Goal: Task Accomplishment & Management: Complete application form

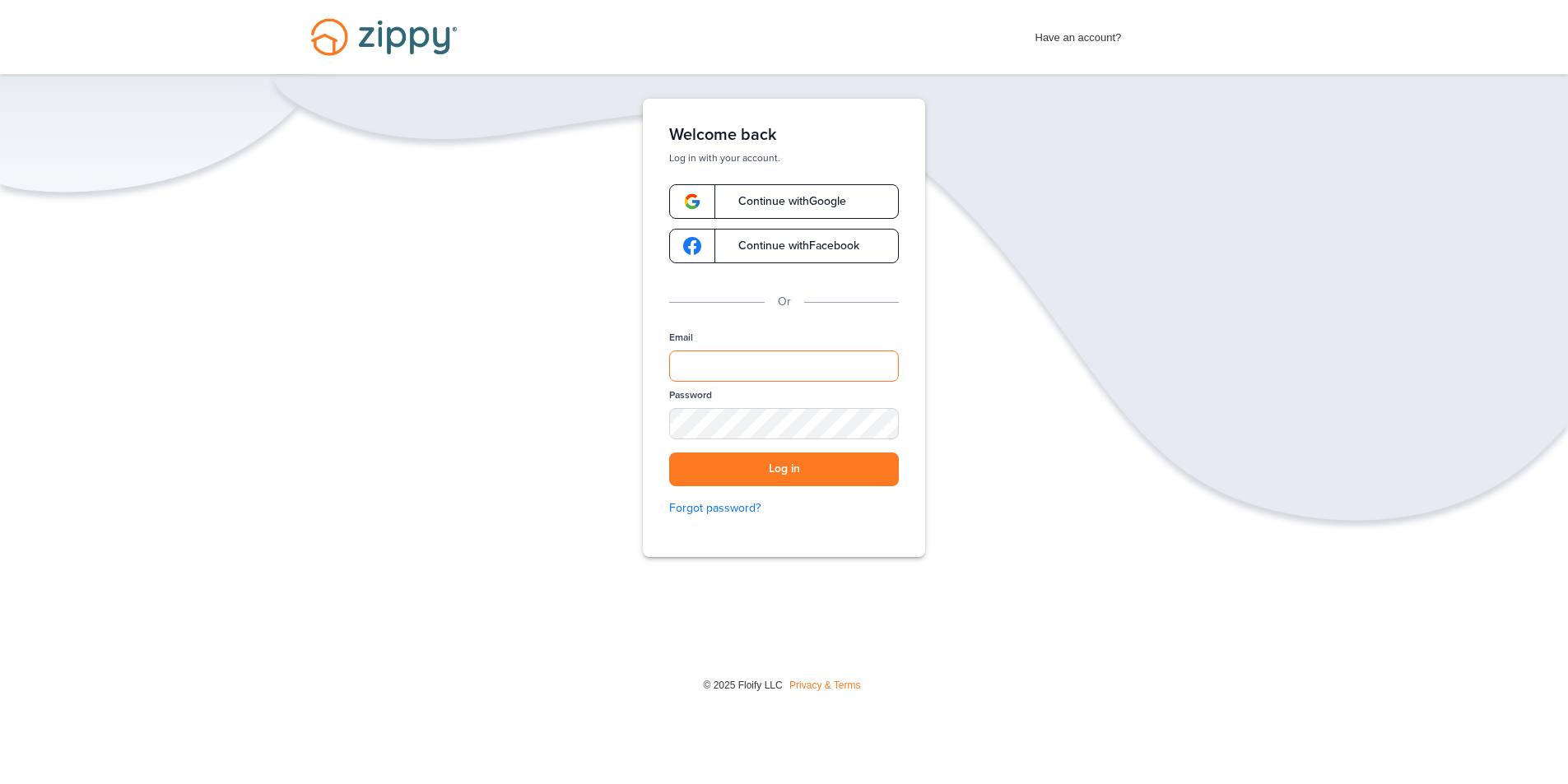
click at [778, 372] on input "Email" at bounding box center [783, 366] width 229 height 32
type input "**********"
click at [669, 453] on button "Log in" at bounding box center [783, 470] width 229 height 34
click at [756, 472] on button "Log in" at bounding box center [783, 470] width 229 height 34
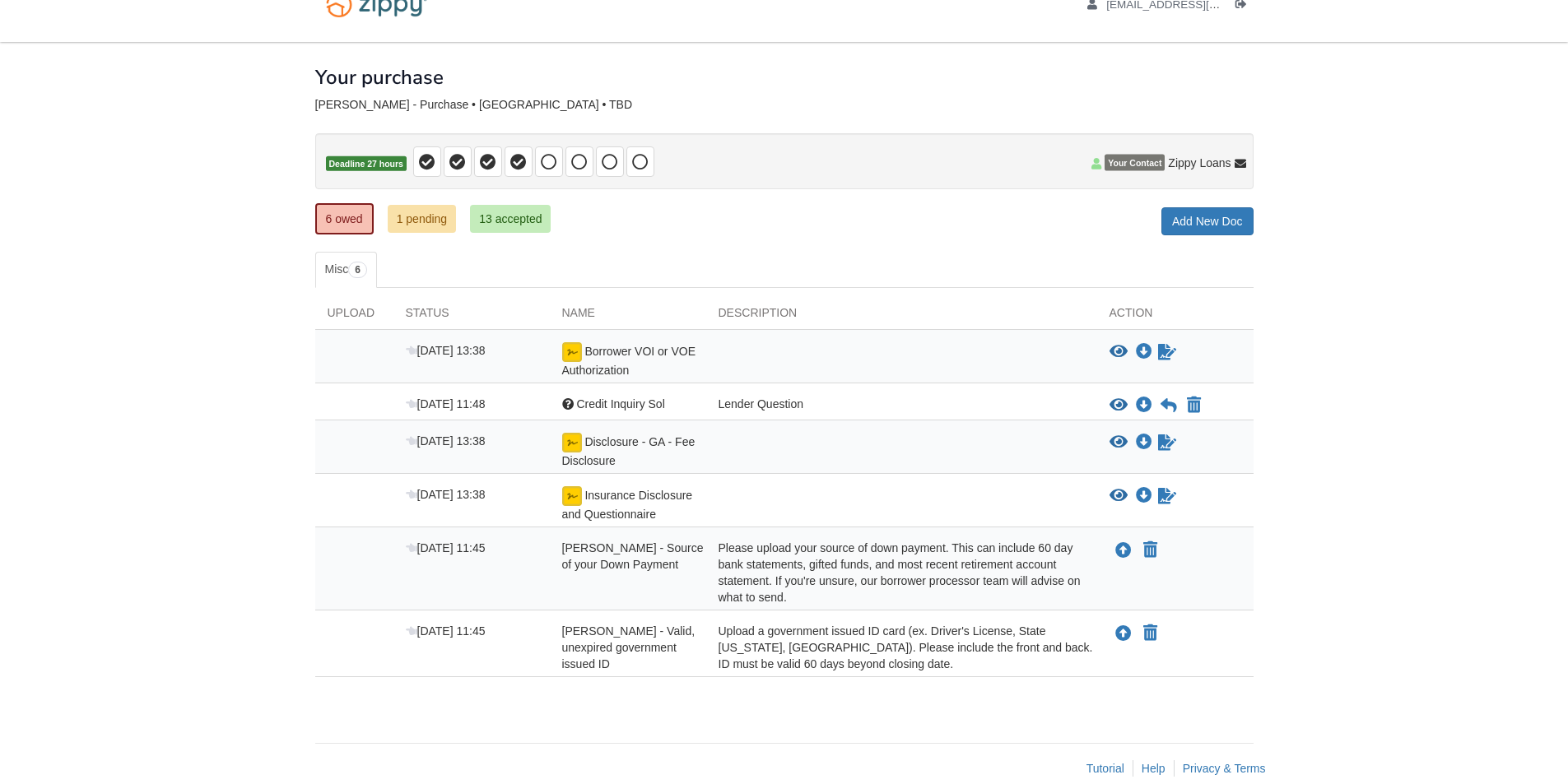
scroll to position [59, 0]
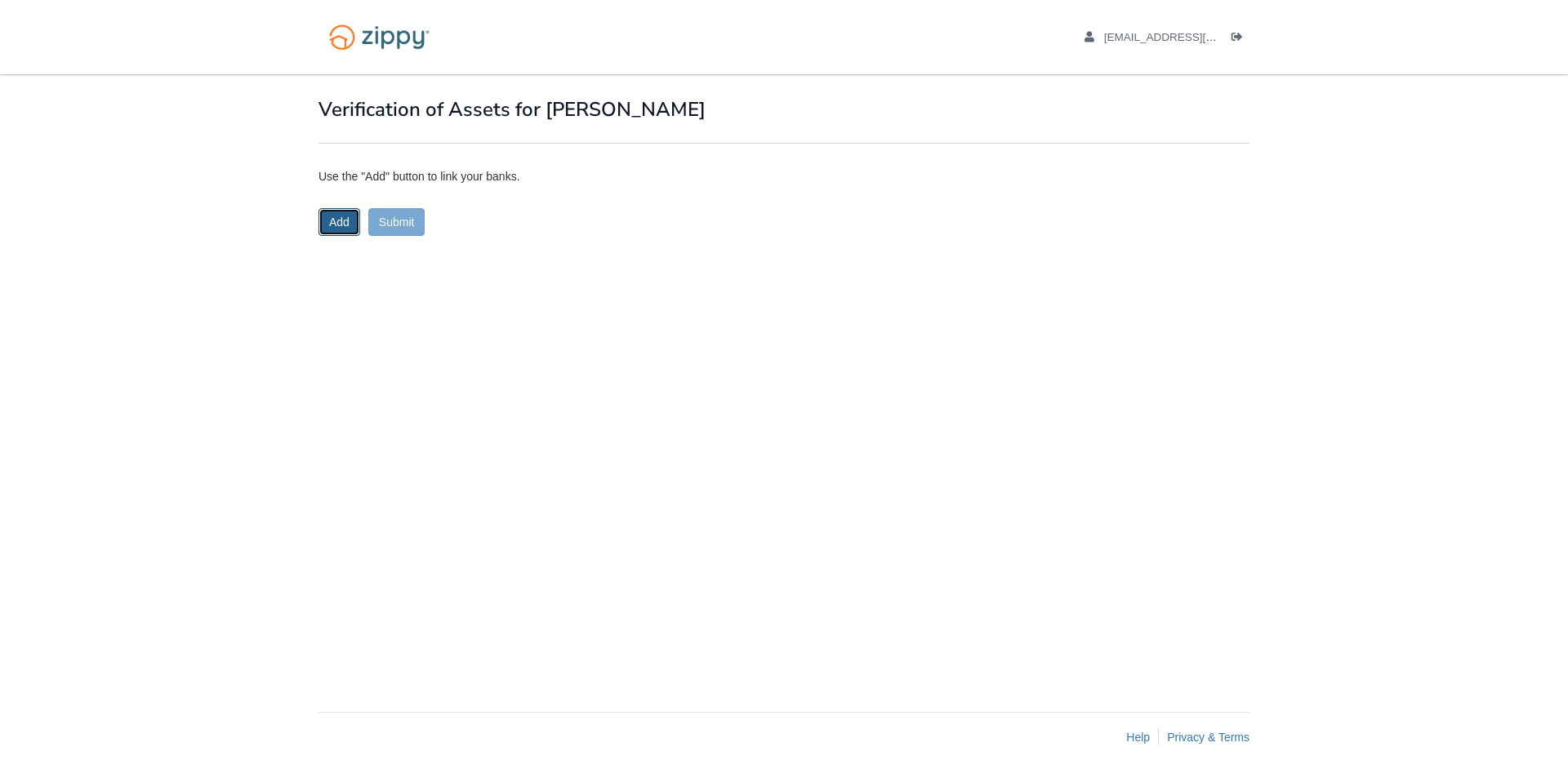
click at [337, 229] on button "Add" at bounding box center [339, 222] width 41 height 28
click at [326, 222] on button "Add" at bounding box center [339, 222] width 41 height 28
click at [330, 225] on button "Add" at bounding box center [339, 222] width 41 height 28
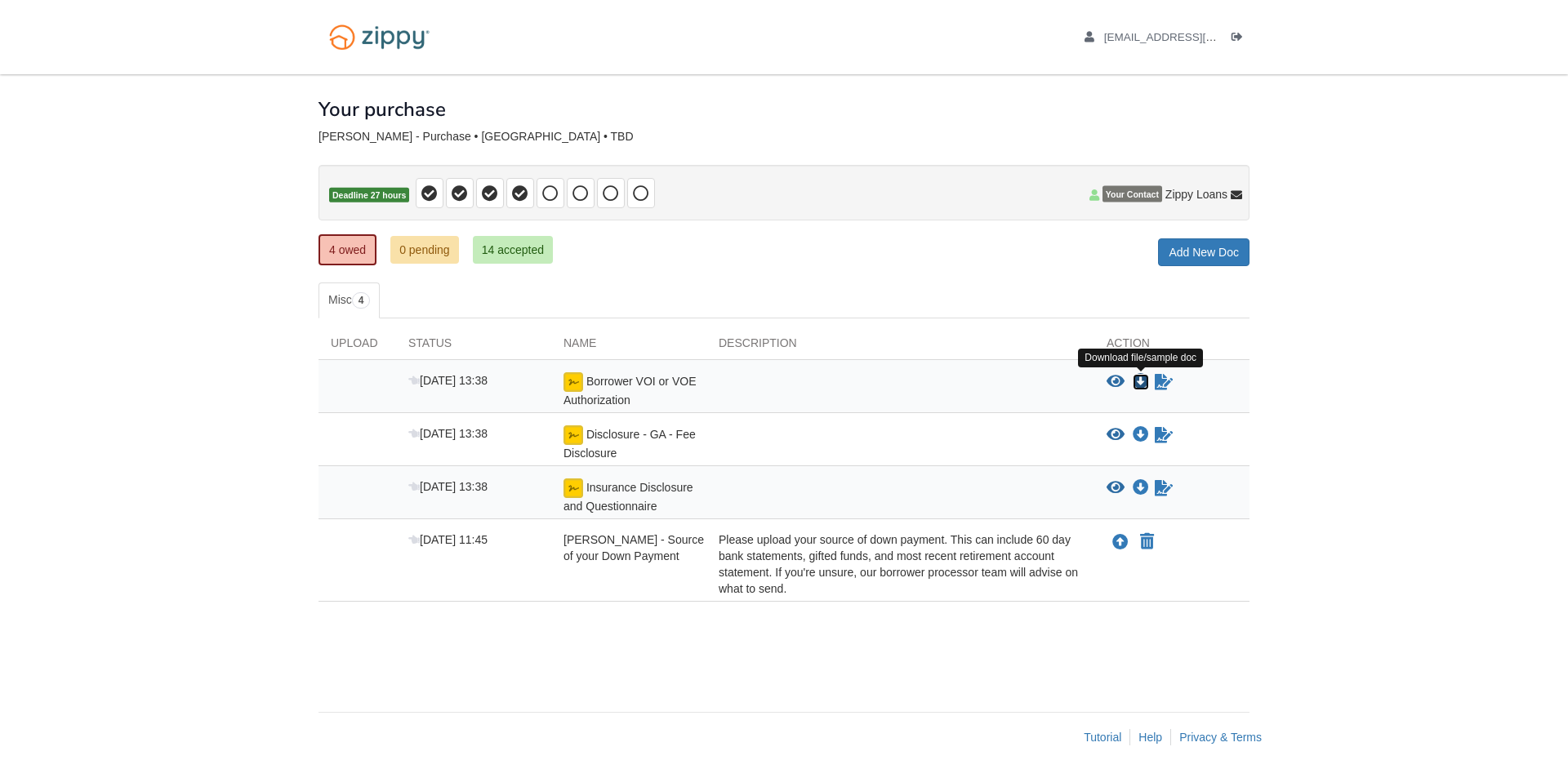
click at [1143, 382] on icon "Download Borrower VOI or VOE Authorization" at bounding box center [1140, 381] width 16 height 16
click at [1139, 387] on icon "Download Borrower VOI or VOE Authorization" at bounding box center [1140, 381] width 16 height 16
click at [1139, 436] on icon "Download Disclosure - GA - Fee Disclosure" at bounding box center [1140, 435] width 16 height 16
click at [1142, 488] on icon "Download Insurance Disclosure and Questionnaire" at bounding box center [1140, 488] width 16 height 16
click at [520, 253] on link "14 accepted" at bounding box center [513, 249] width 80 height 28
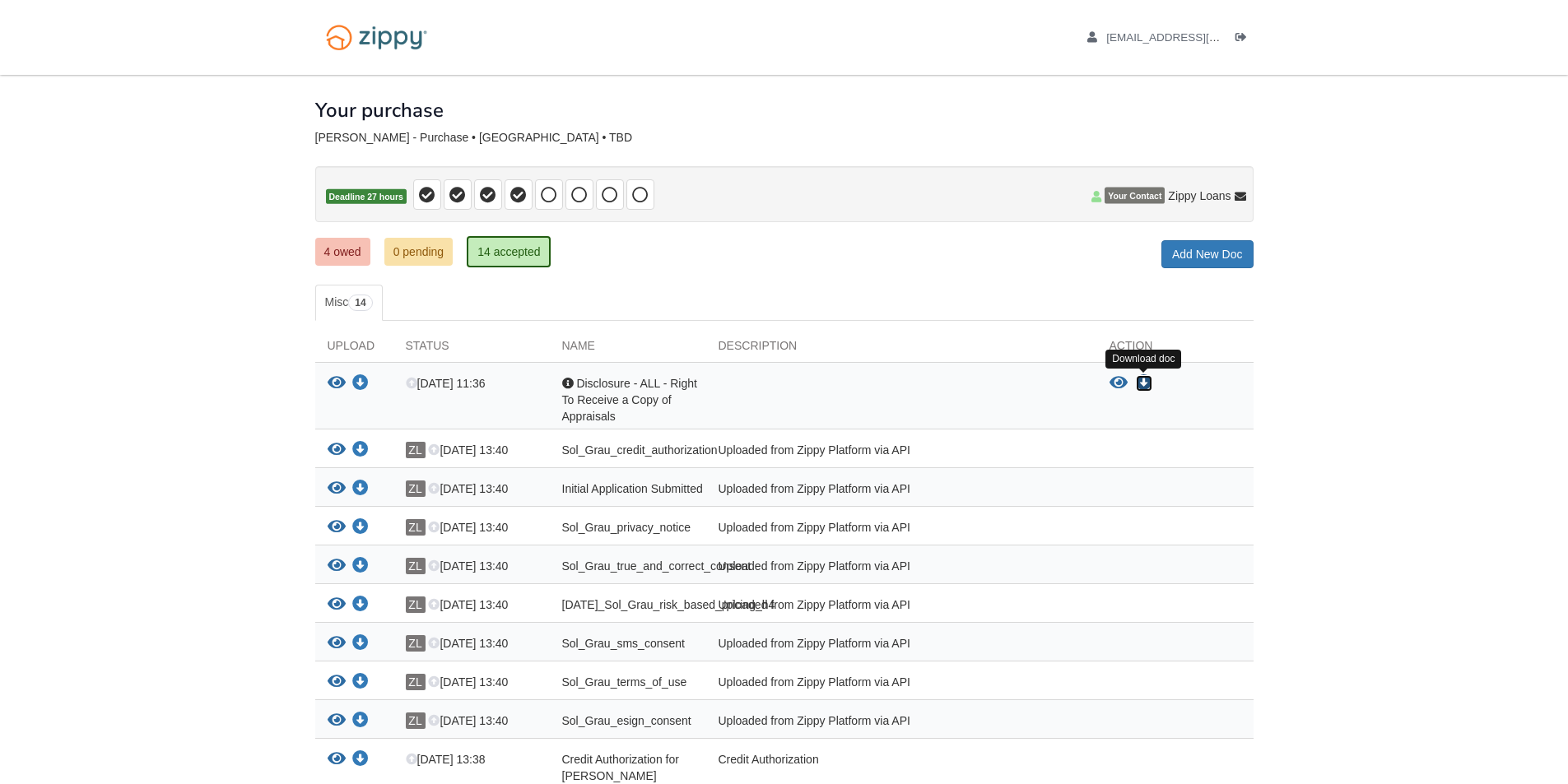
click at [1143, 383] on icon "Download Disclosure - ALL - Right To Receive a Copy of Appraisals" at bounding box center [1144, 383] width 16 height 16
click at [349, 257] on link "4 owed" at bounding box center [343, 251] width 55 height 28
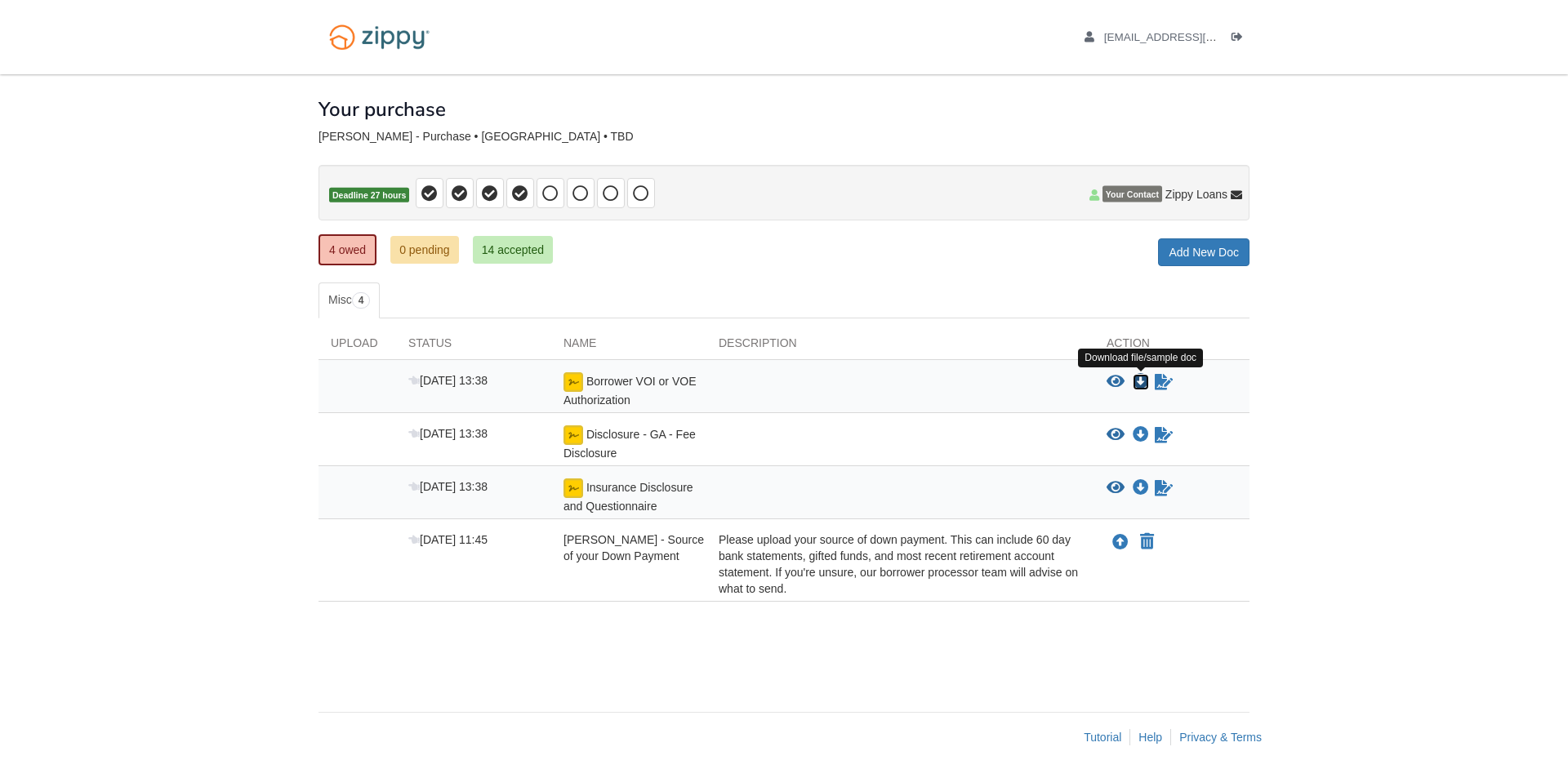
click at [1141, 383] on icon "Download Borrower VOI or VOE Authorization" at bounding box center [1140, 381] width 16 height 16
